Goal: Navigation & Orientation: Find specific page/section

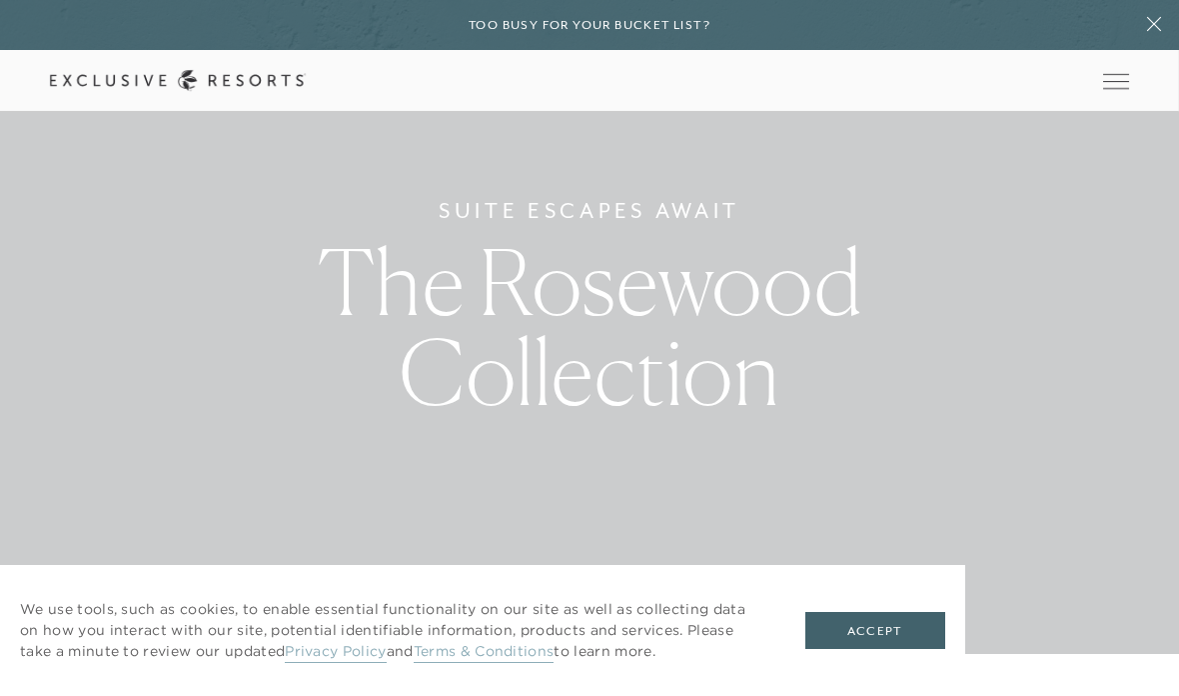
scroll to position [38, 0]
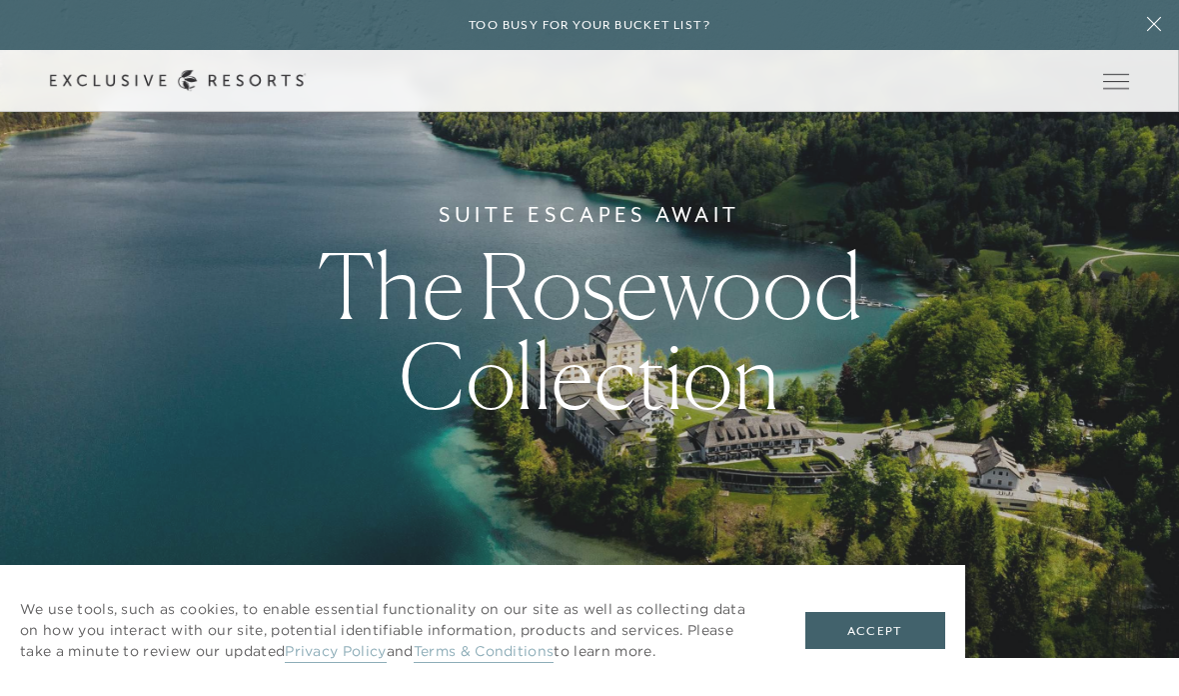
click at [890, 688] on div "We use tools, such as cookies, to enable essential functionality on our site as…" at bounding box center [482, 630] width 965 height 131
click at [892, 650] on button "Accept" at bounding box center [876, 631] width 140 height 38
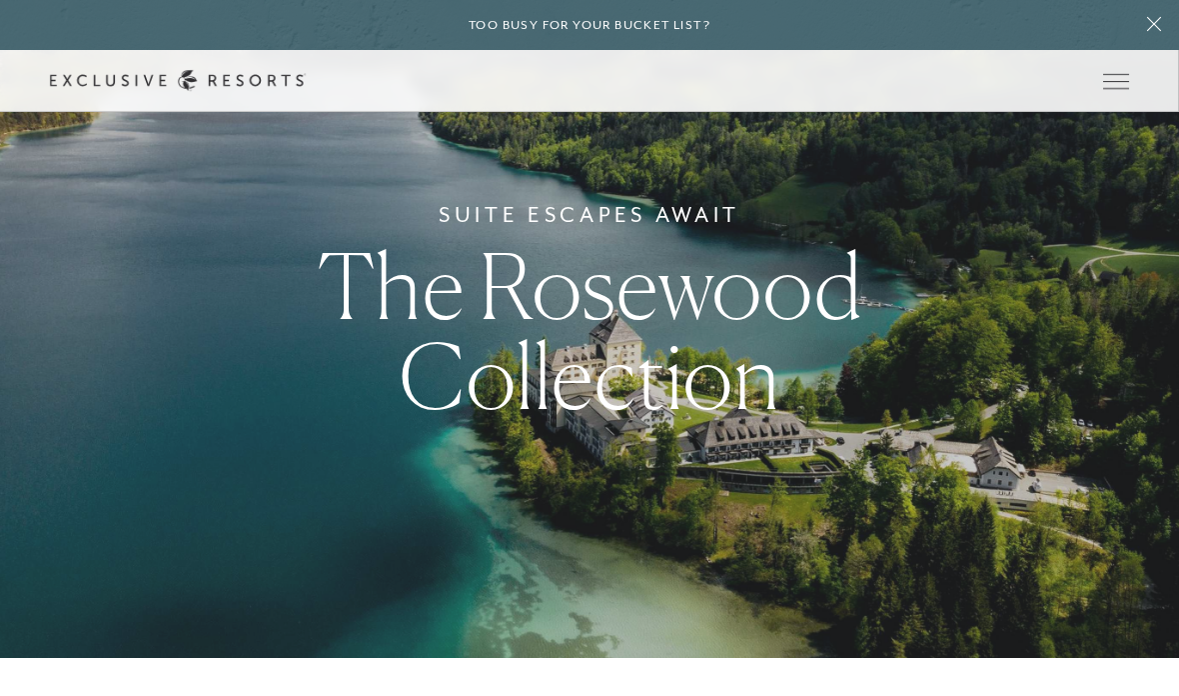
click at [1164, 12] on button at bounding box center [1154, 25] width 50 height 50
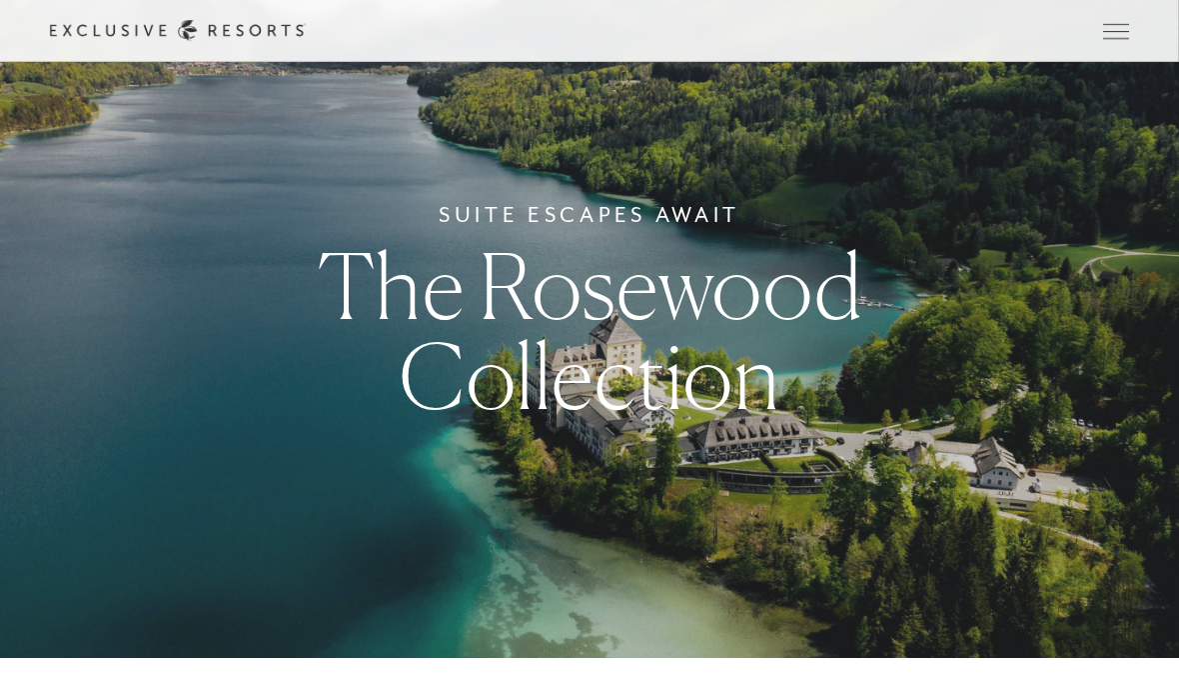
click at [1128, 28] on span "Open navigation" at bounding box center [1116, 31] width 26 height 14
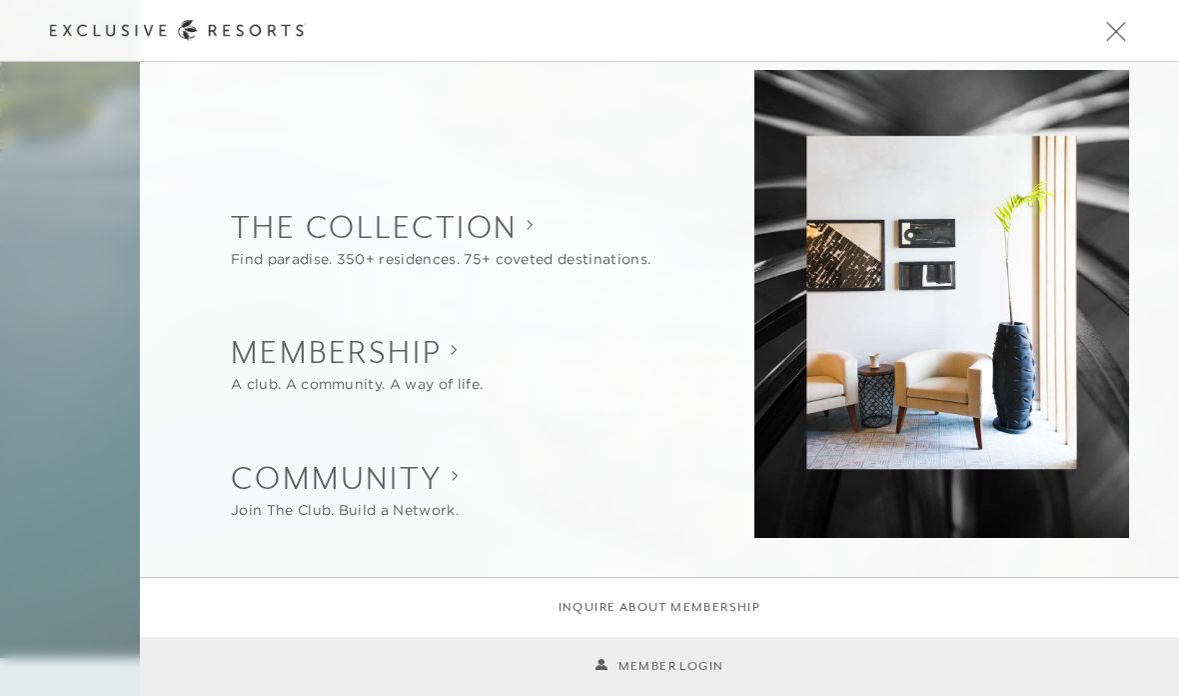
scroll to position [0, 0]
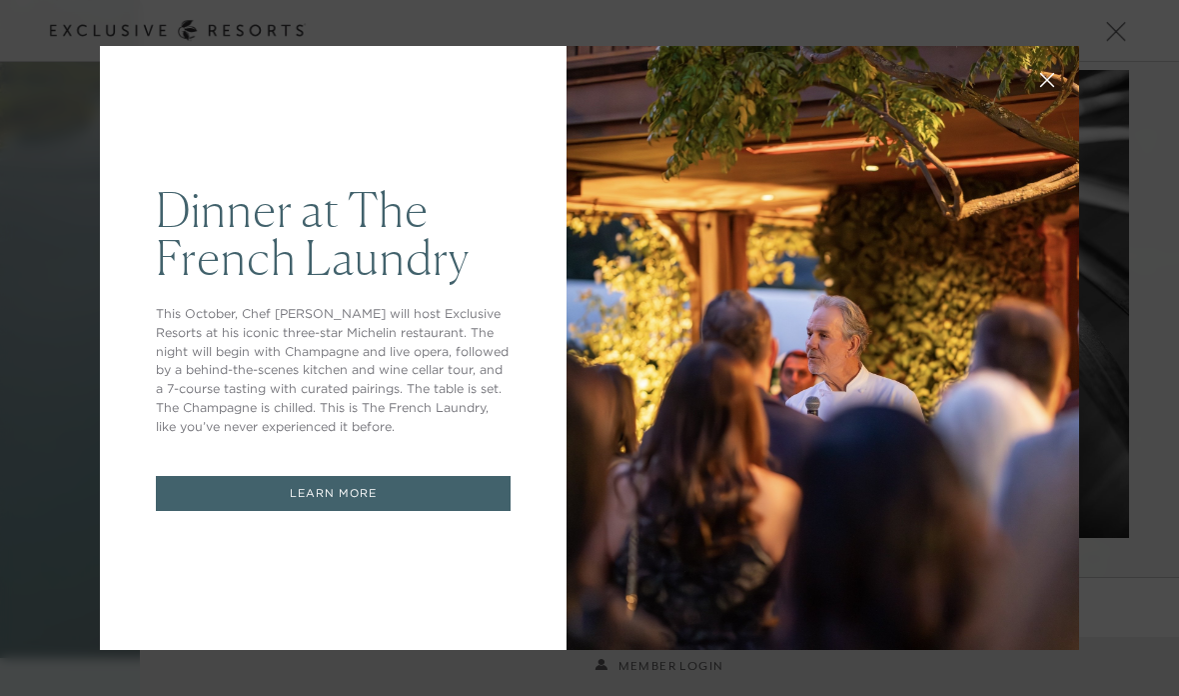
click at [1040, 102] on button at bounding box center [1047, 78] width 48 height 48
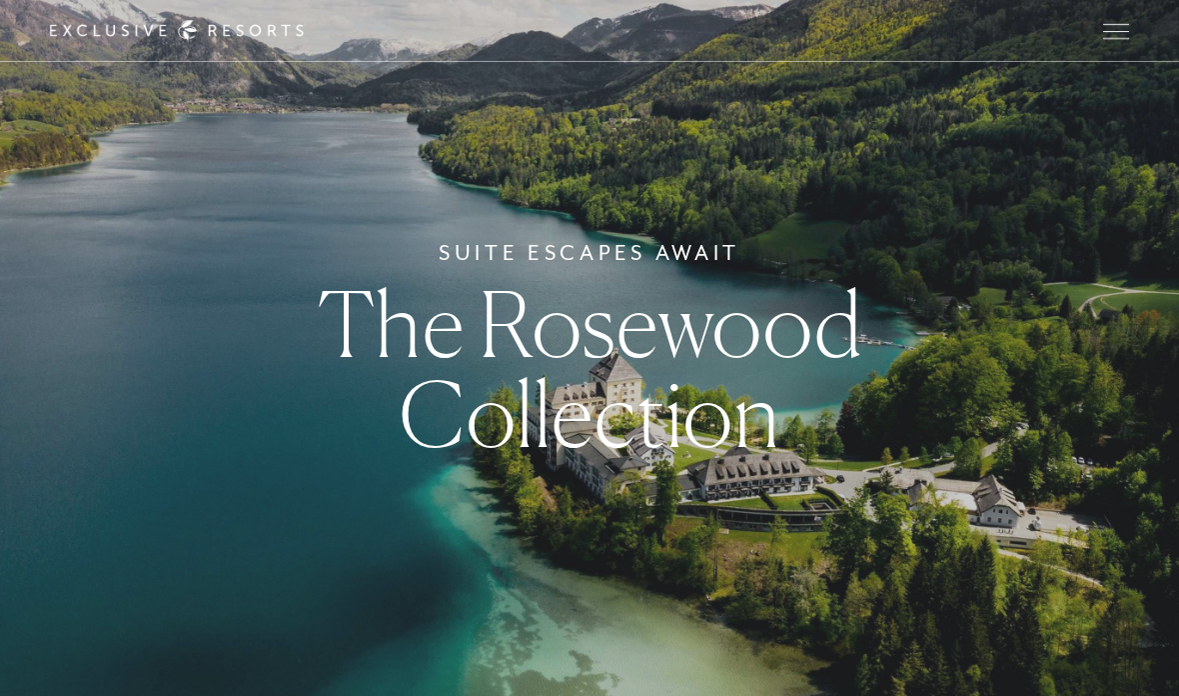
click at [1123, 31] on span "Open navigation" at bounding box center [1116, 31] width 26 height 1
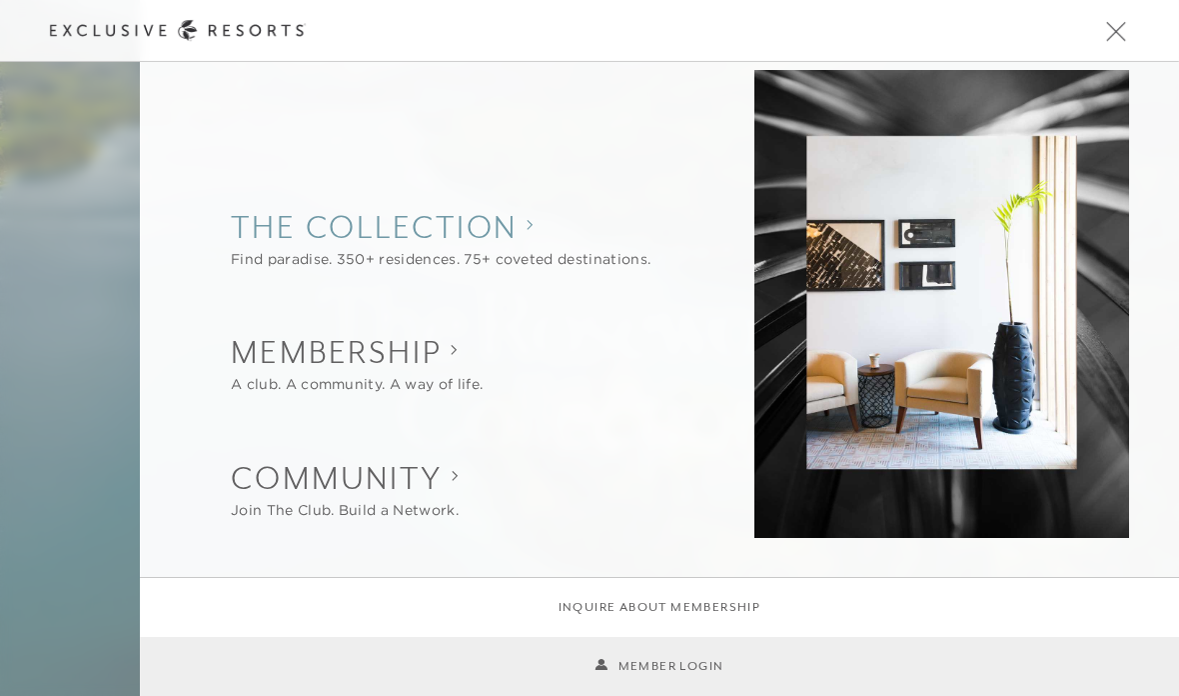
click at [444, 235] on collection "The Collection" at bounding box center [441, 227] width 420 height 44
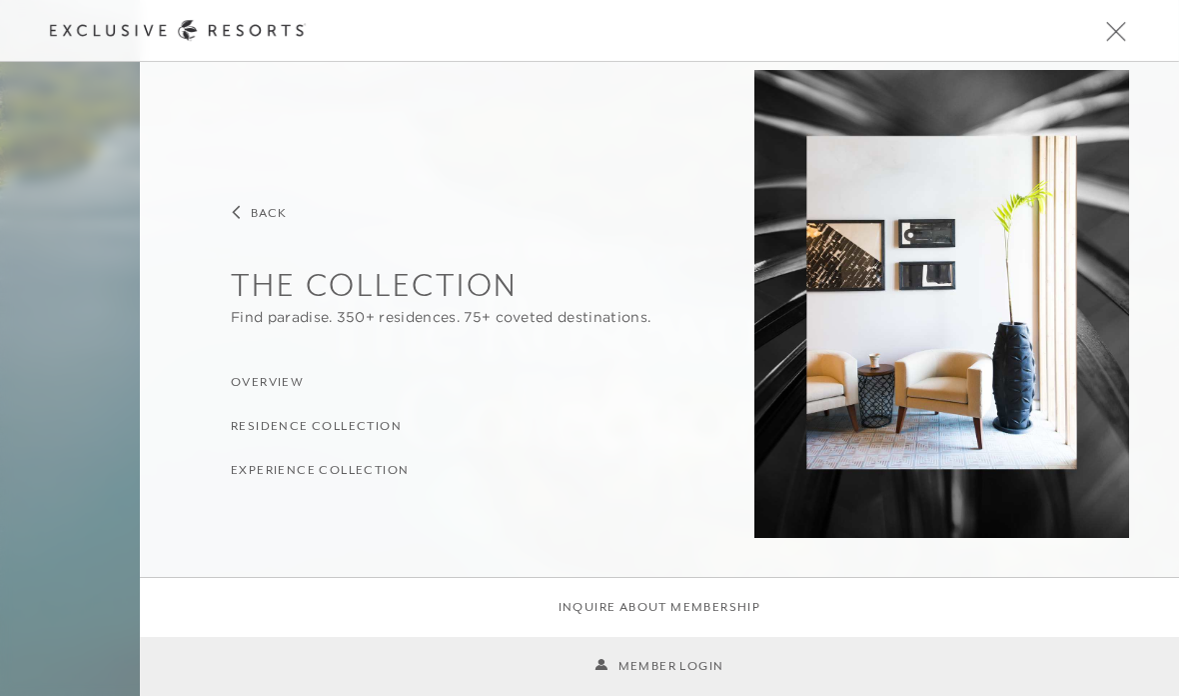
click at [369, 424] on h3 "Residence Collection" at bounding box center [316, 426] width 171 height 19
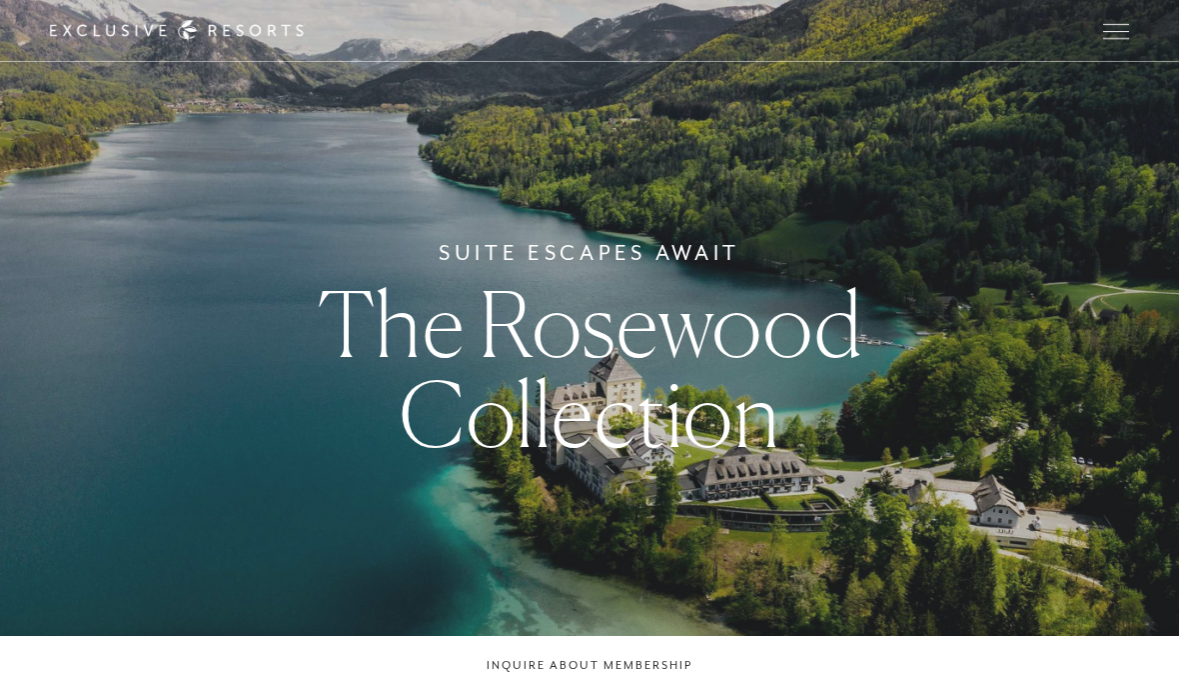
click at [1128, 24] on span "Open navigation" at bounding box center [1116, 31] width 26 height 14
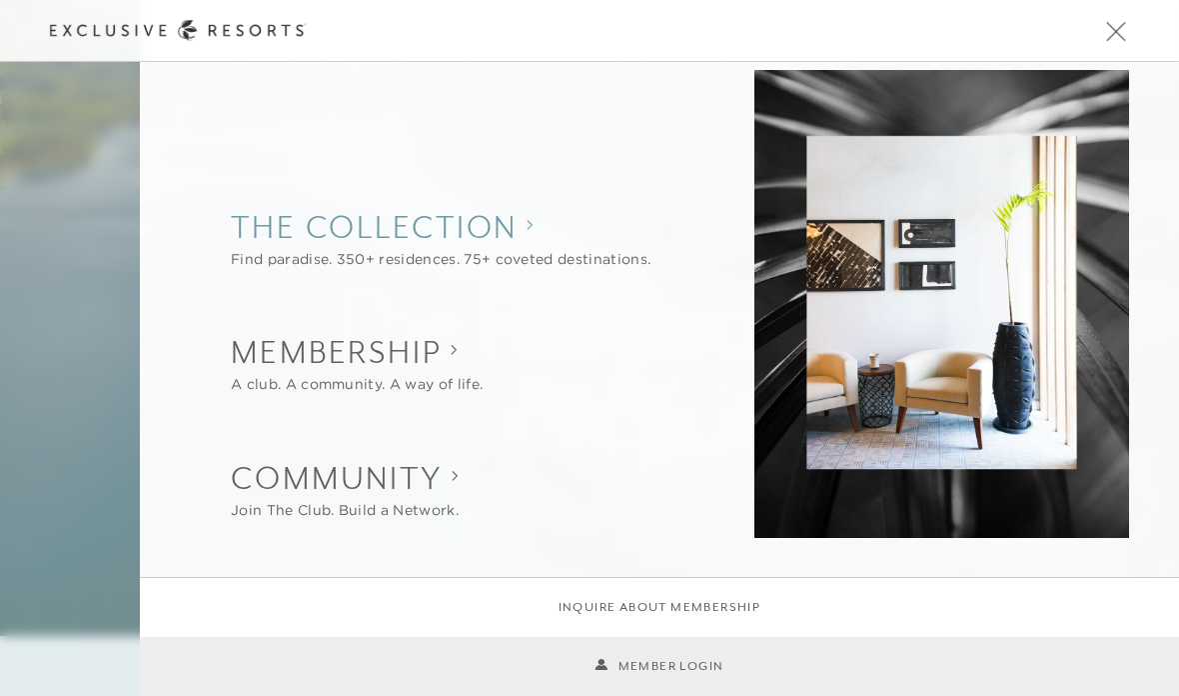
click at [503, 247] on collection "The Collection" at bounding box center [441, 227] width 420 height 44
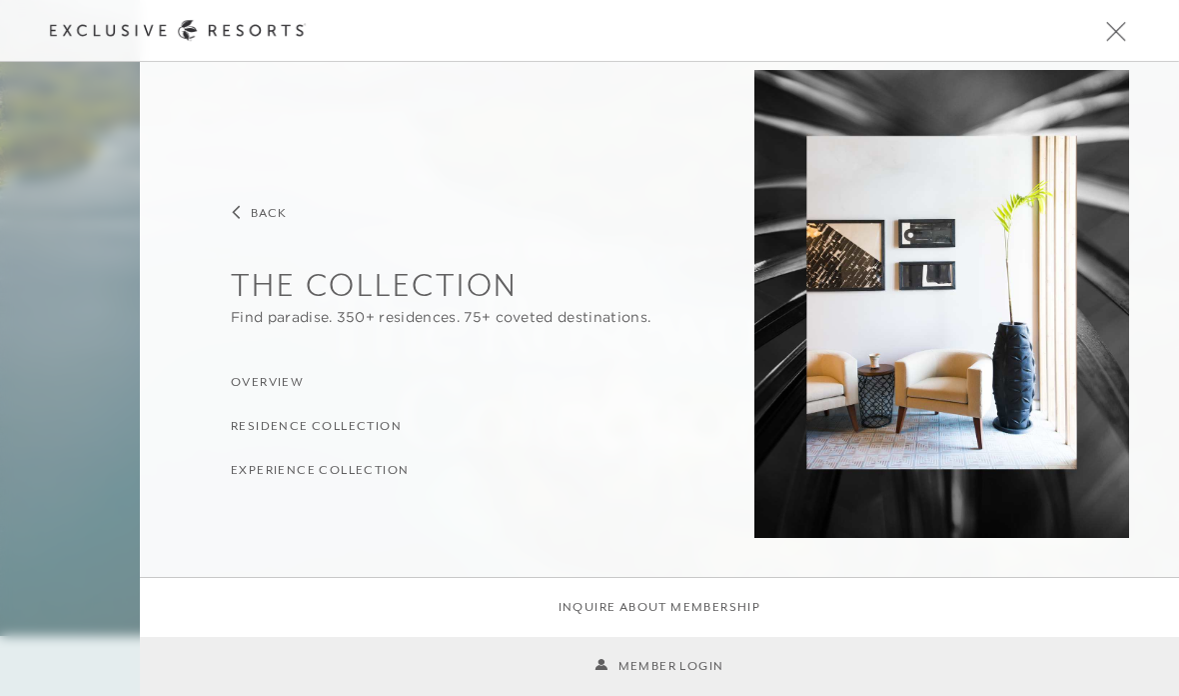
click at [389, 477] on h3 "Experience Collection" at bounding box center [320, 470] width 178 height 19
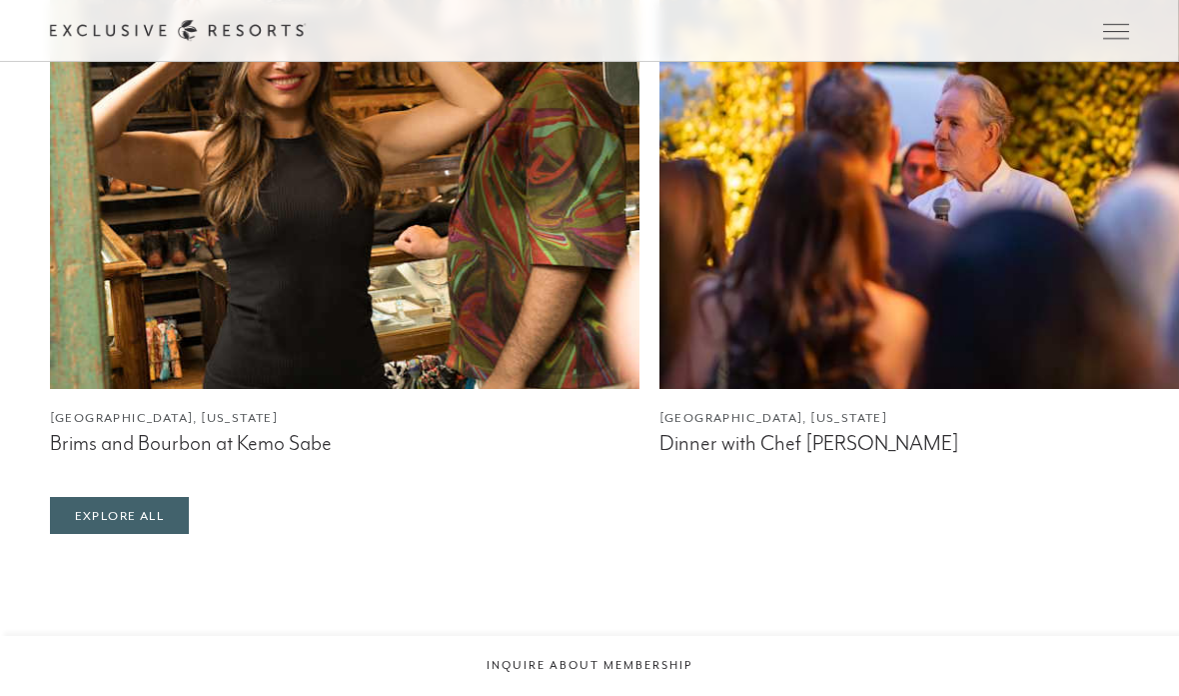
scroll to position [4835, 0]
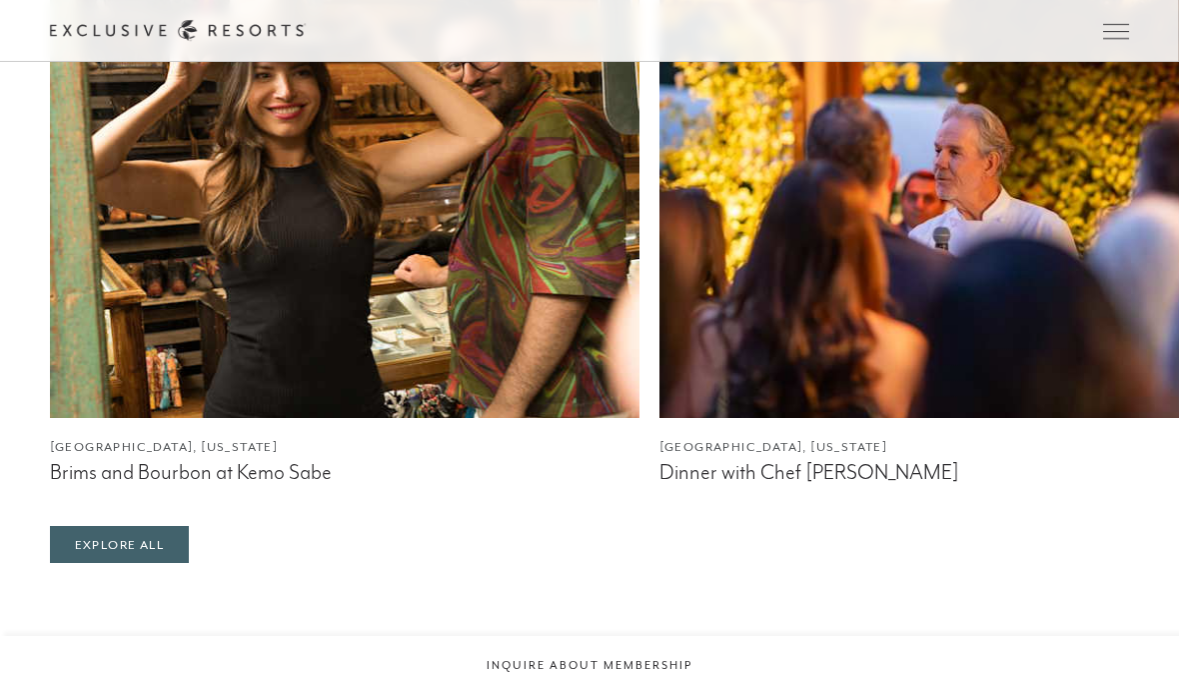
click at [1115, 29] on span "Open navigation" at bounding box center [1116, 31] width 26 height 14
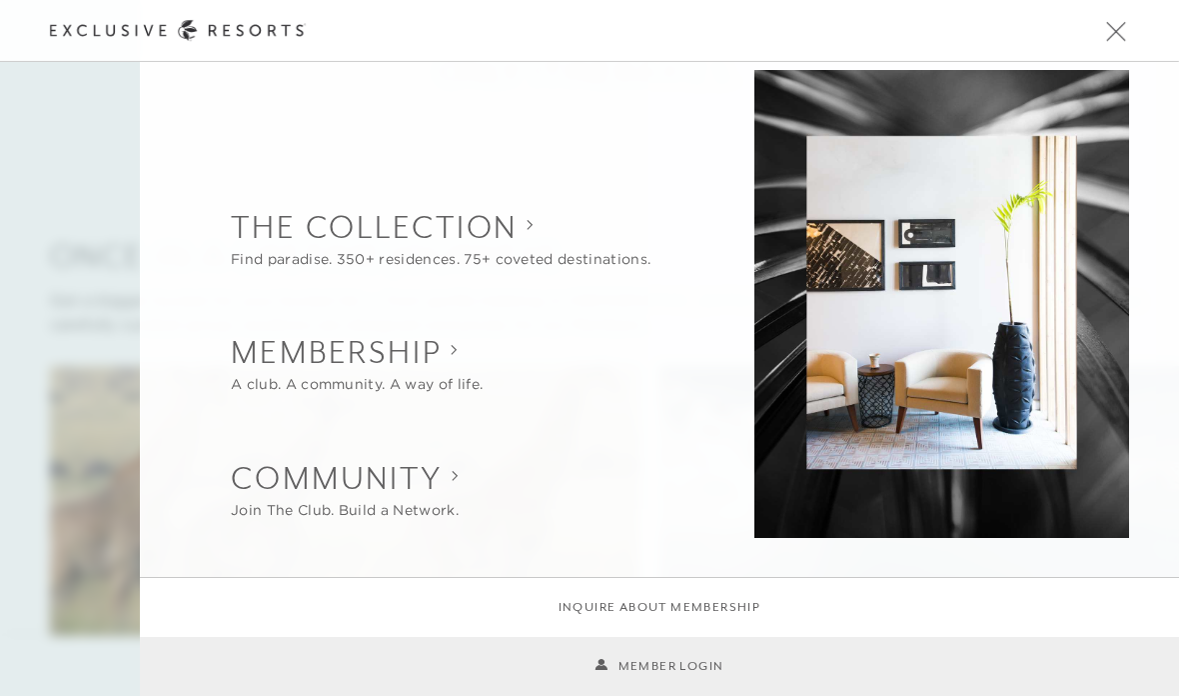
scroll to position [918, 0]
